Goal: Information Seeking & Learning: Learn about a topic

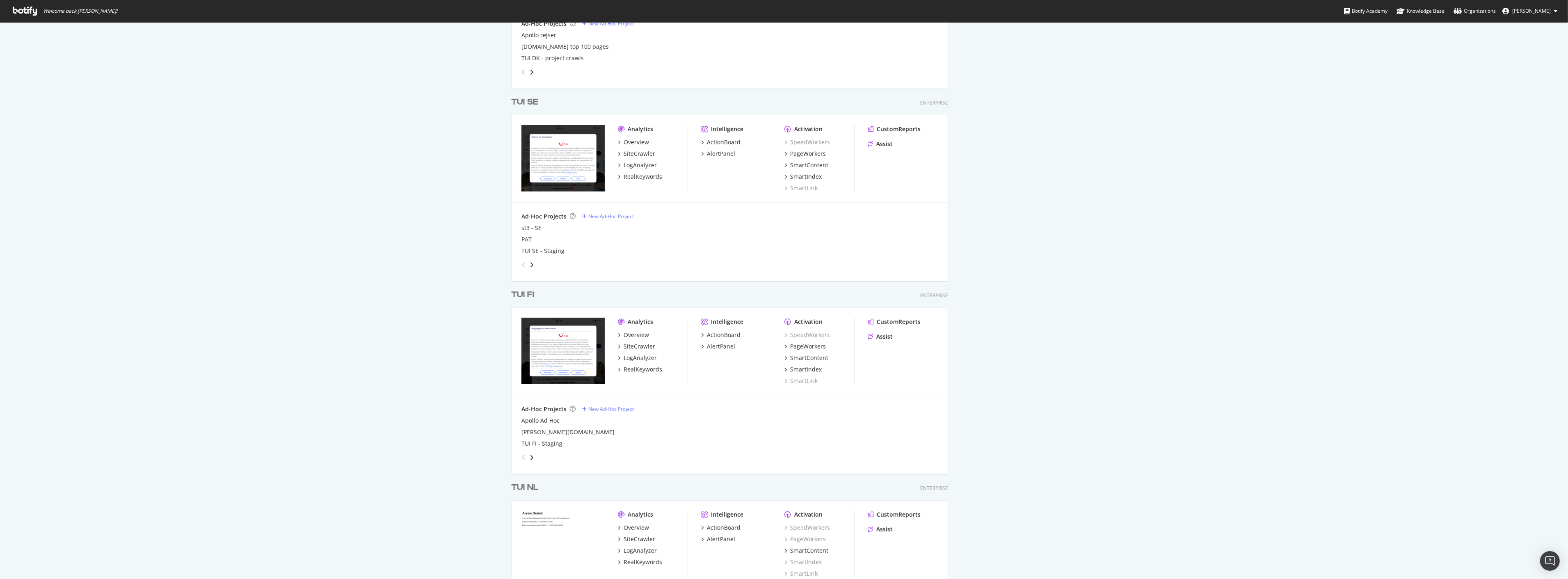
scroll to position [993, 0]
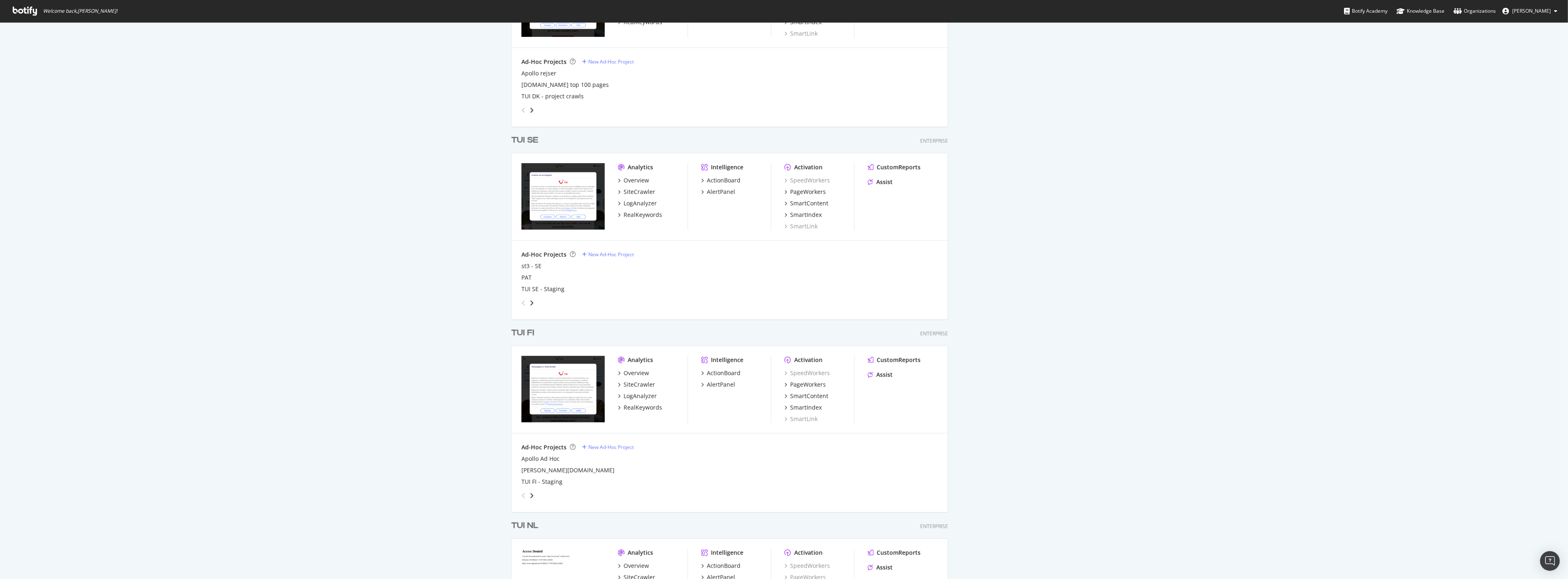
click at [523, 331] on div "TUI FI" at bounding box center [522, 333] width 23 height 12
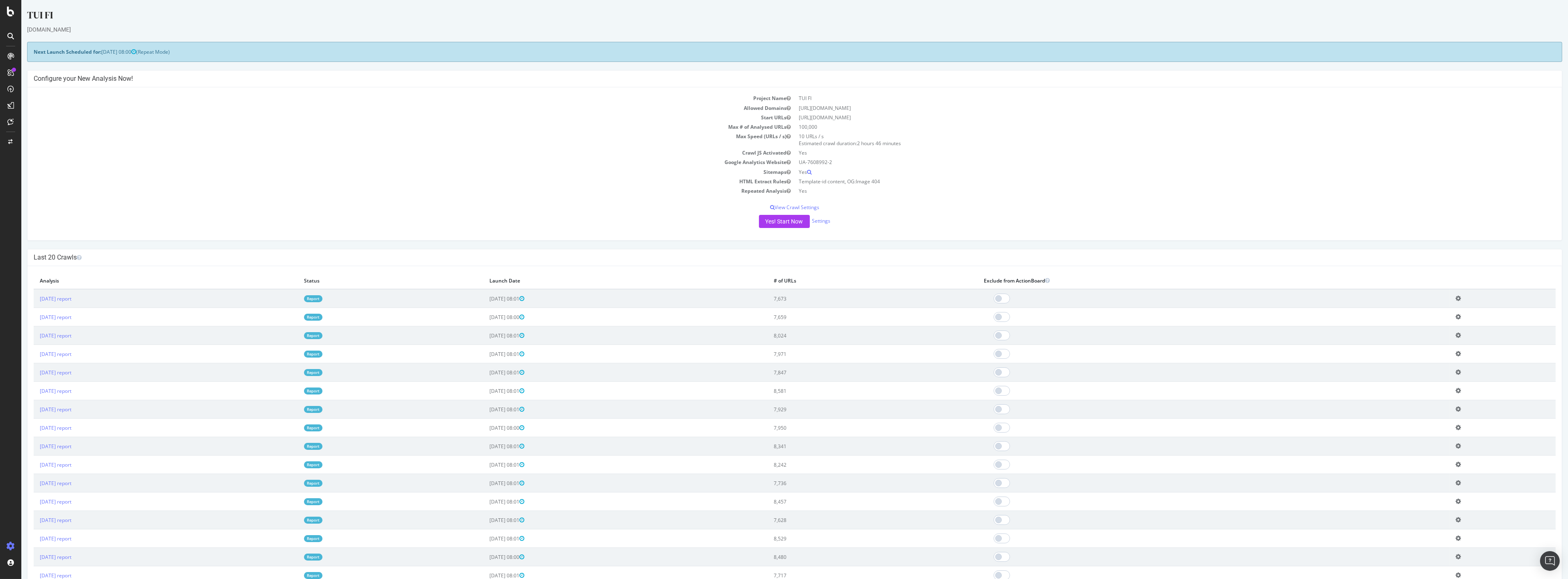
click at [322, 300] on link "Report" at bounding box center [313, 299] width 18 height 7
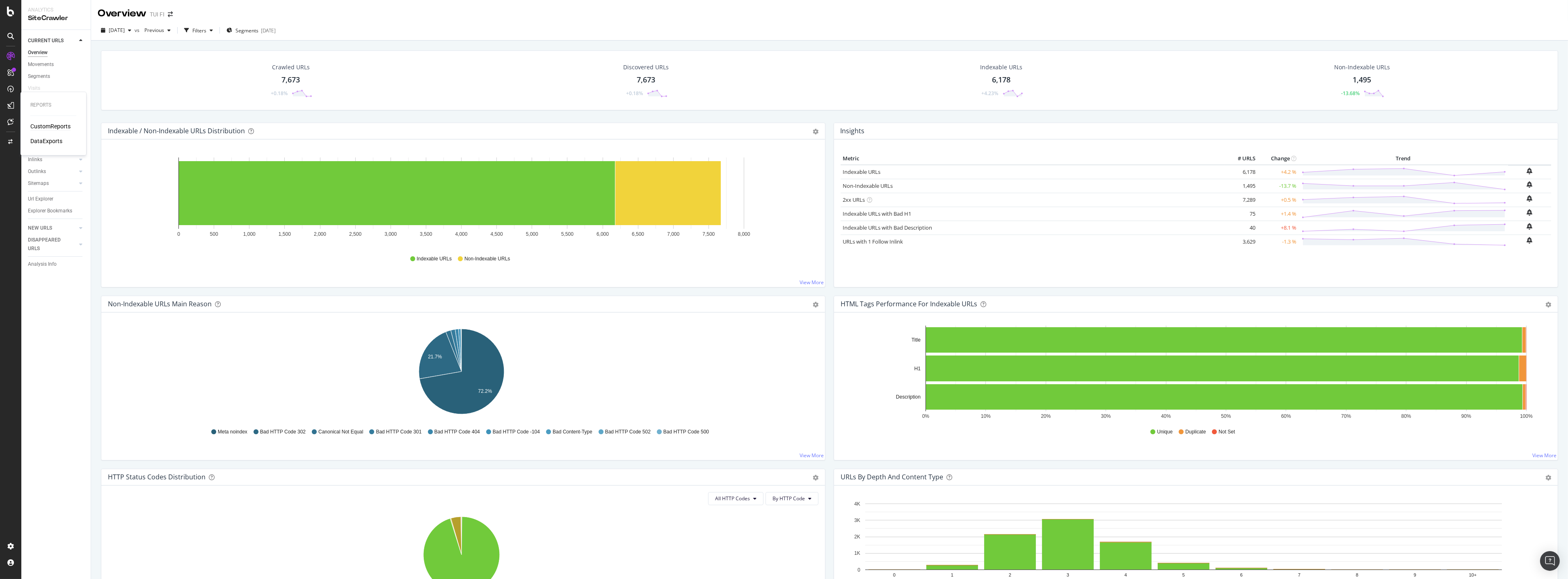
click at [60, 130] on div "CustomReports" at bounding box center [51, 126] width 40 height 8
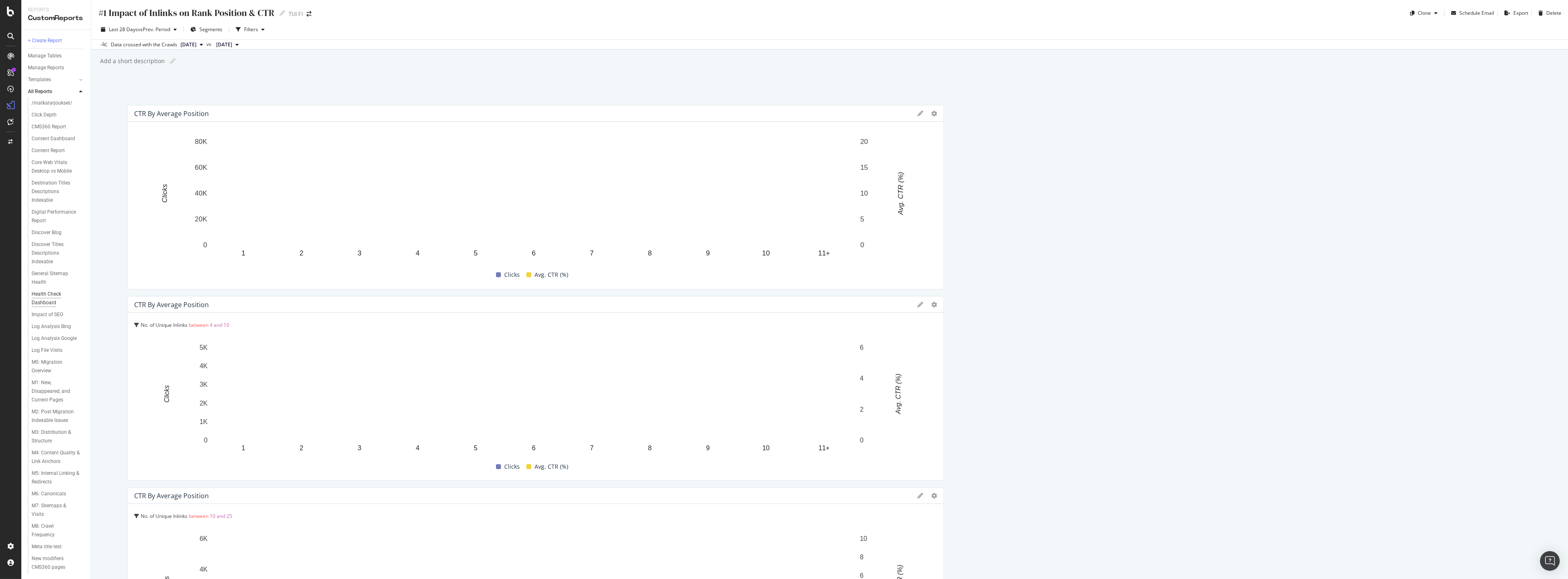
scroll to position [261, 0]
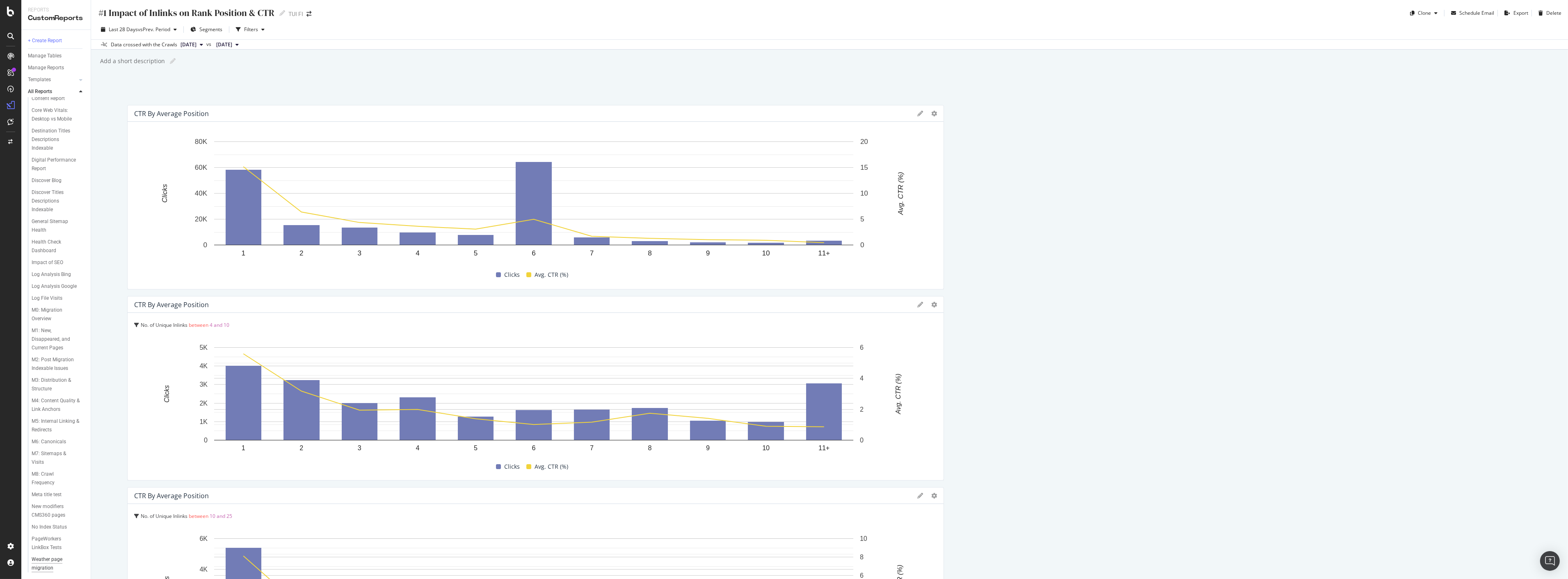
click at [41, 564] on div "Weather page migration" at bounding box center [54, 564] width 47 height 17
